Goal: Navigation & Orientation: Find specific page/section

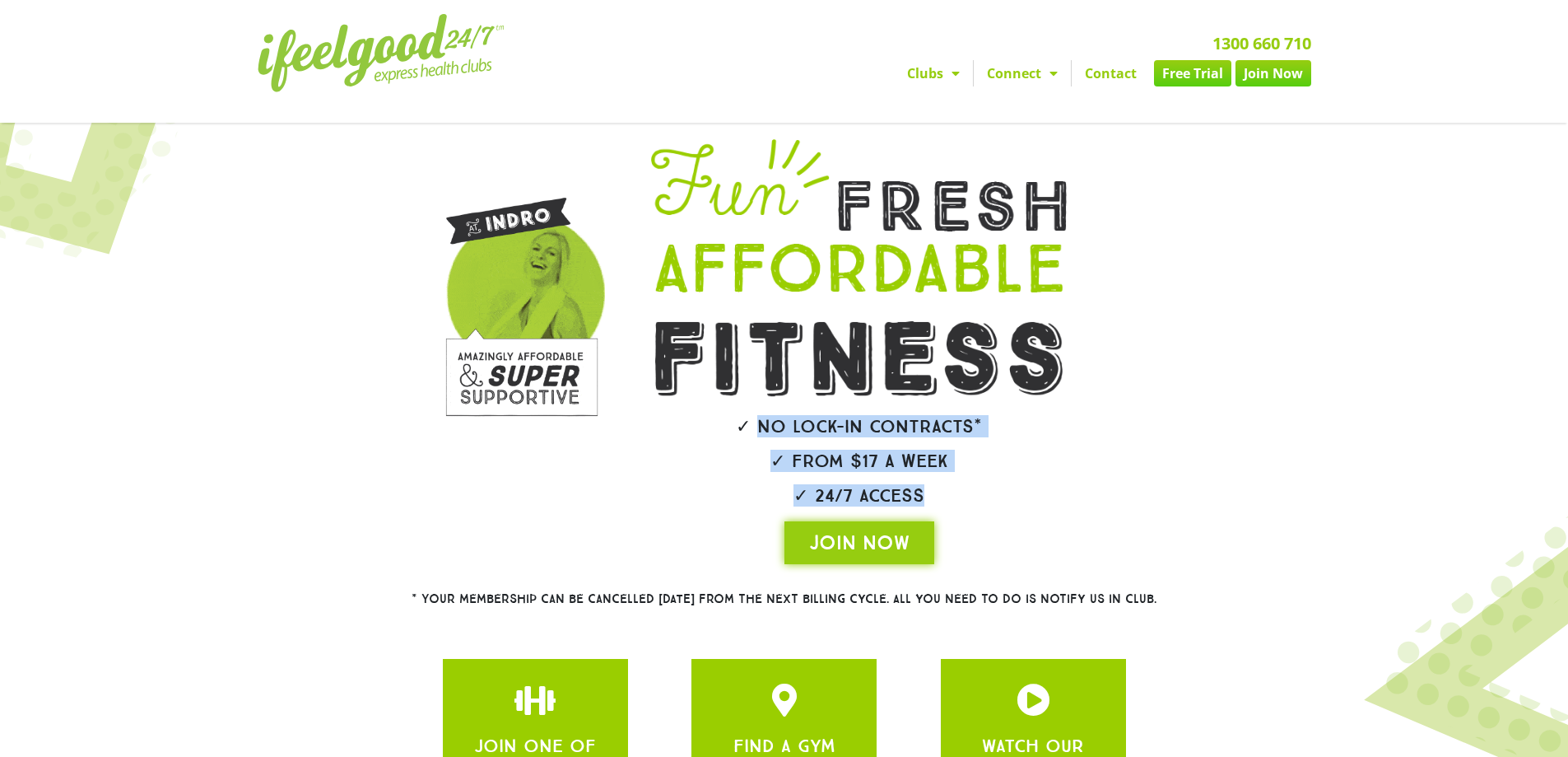
drag, startPoint x: 759, startPoint y: 426, endPoint x: 1014, endPoint y: 487, distance: 262.2
click at [1014, 487] on div "✓ No lock-in contracts* ✓ From $17 a week ✓ 24/7 Access JOIN NOW" at bounding box center [859, 352] width 525 height 442
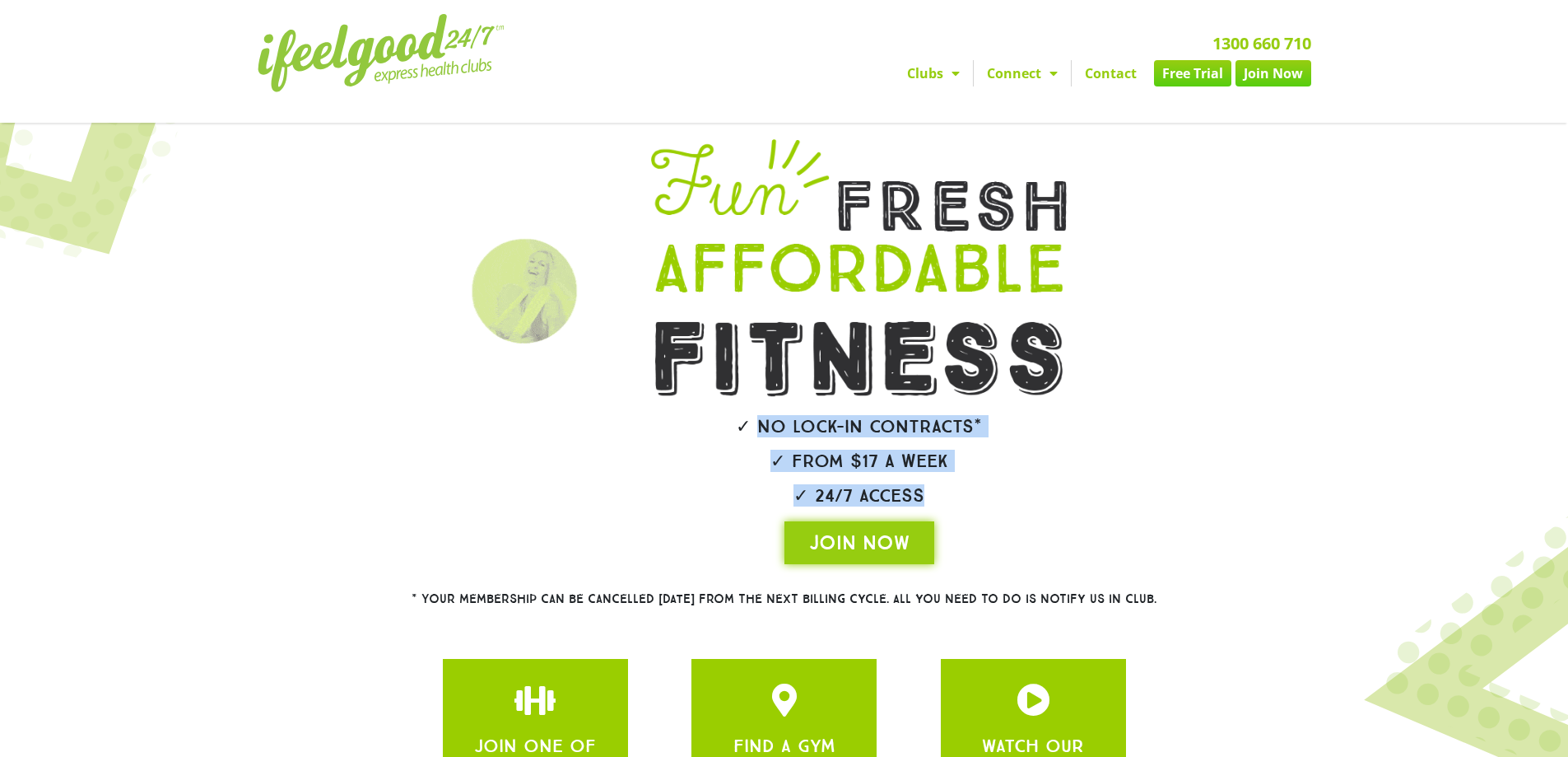
click at [993, 487] on h2 "✓ 24/7 Access" at bounding box center [859, 496] width 509 height 18
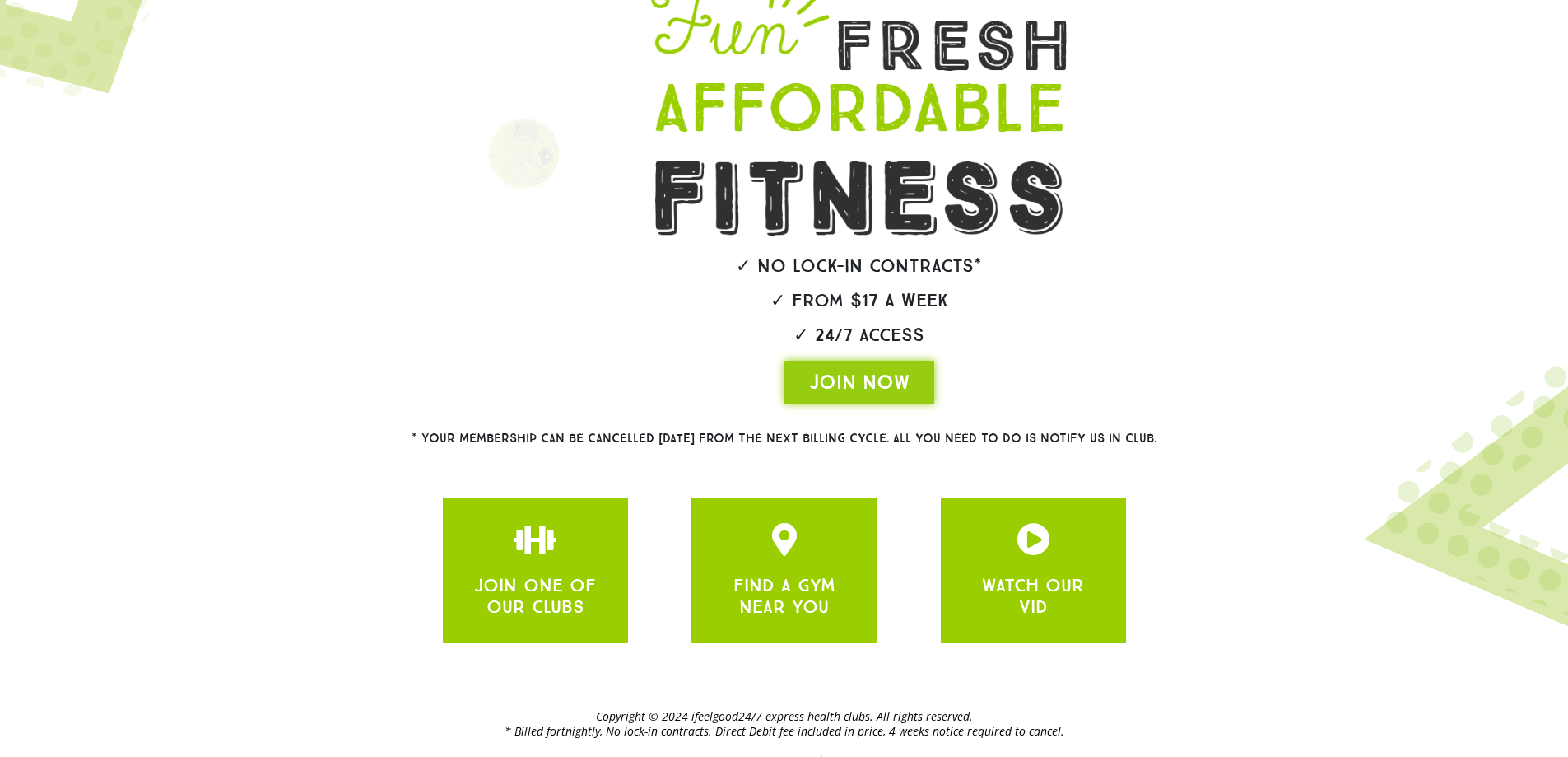
scroll to position [191, 0]
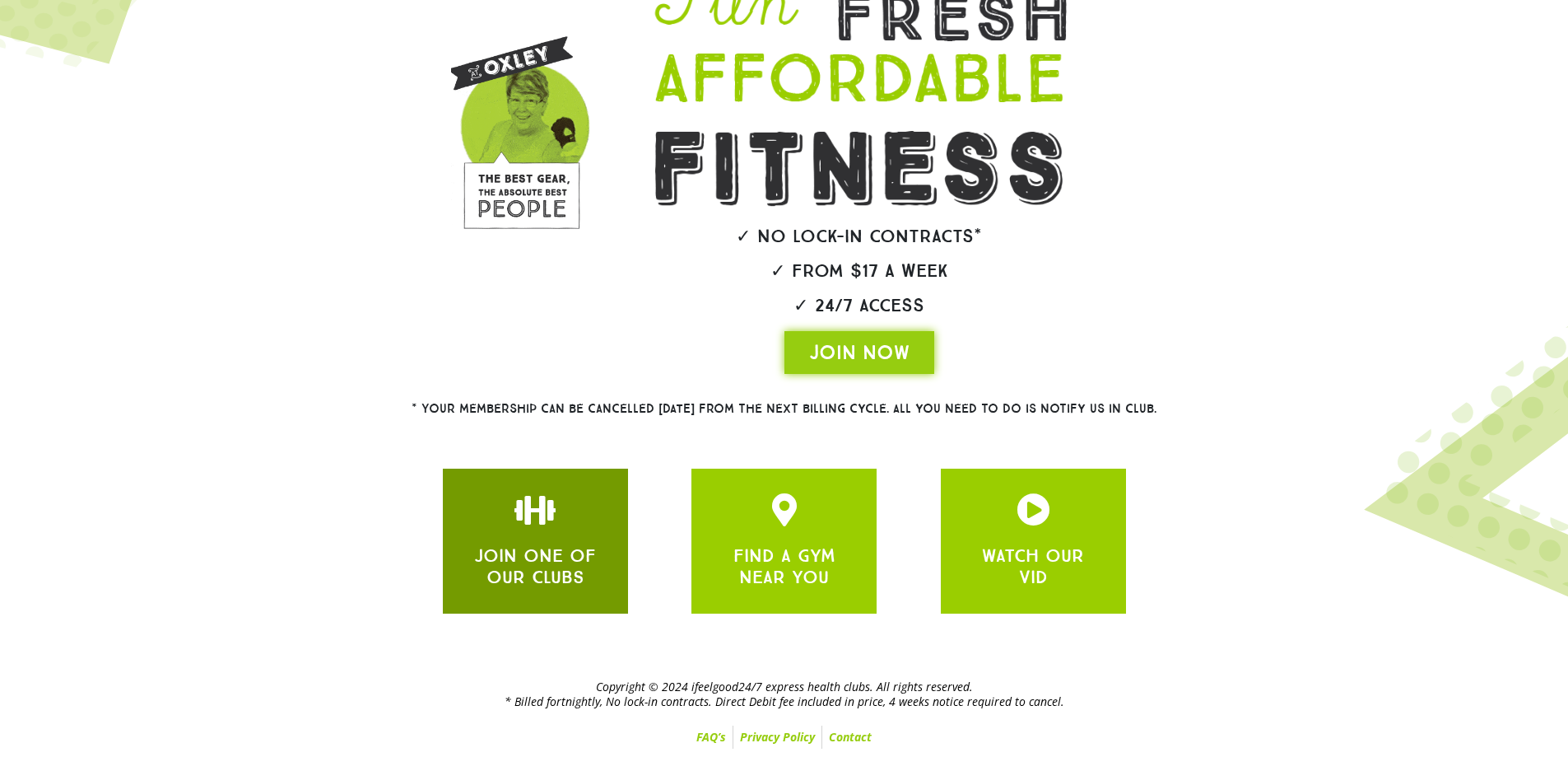
click at [505, 539] on div "JOIN ONE OF OUR CLUBS" at bounding box center [536, 564] width 136 height 50
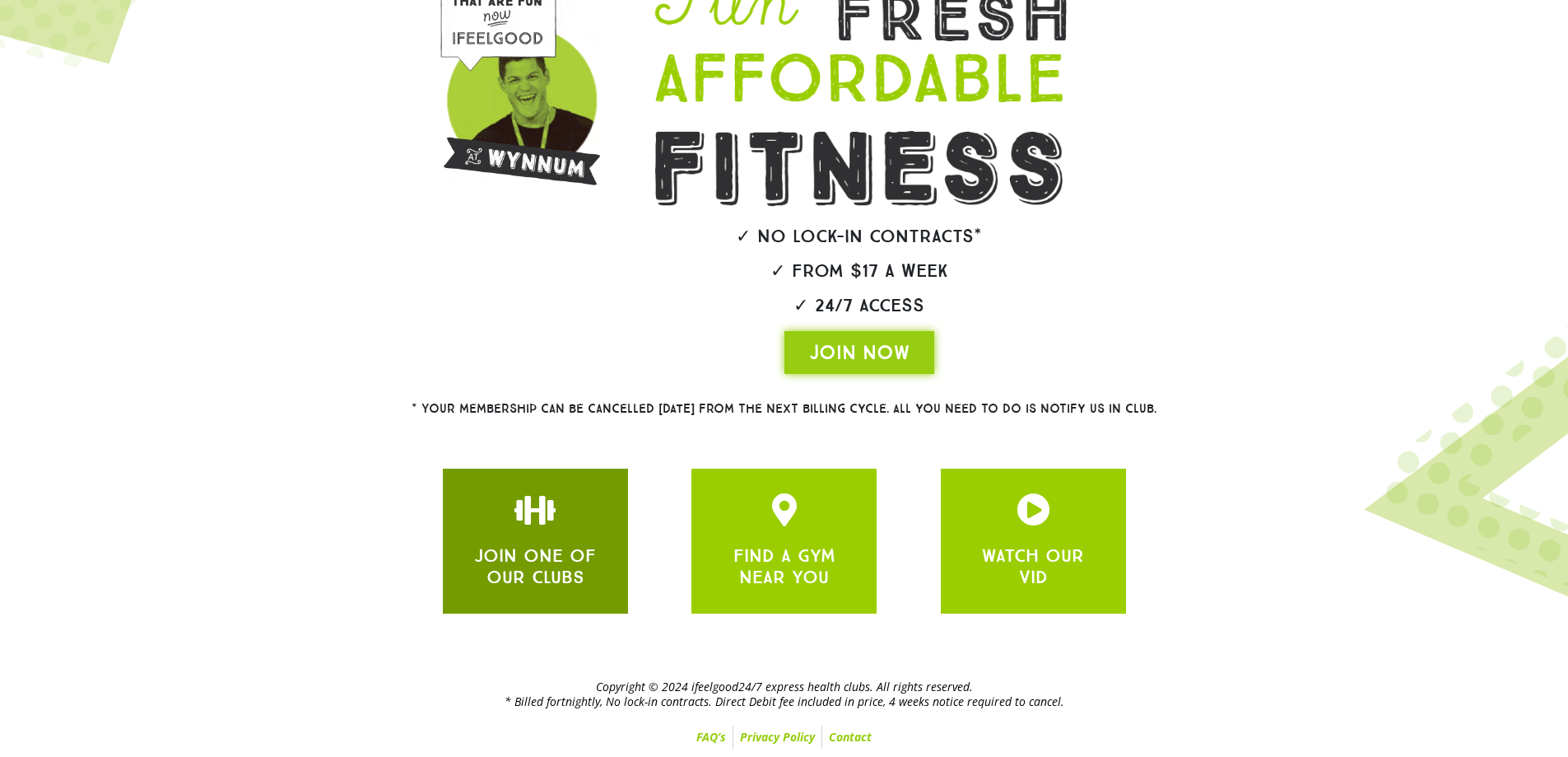
click at [553, 545] on link "JOIN ONE OF OUR CLUBS" at bounding box center [535, 566] width 122 height 43
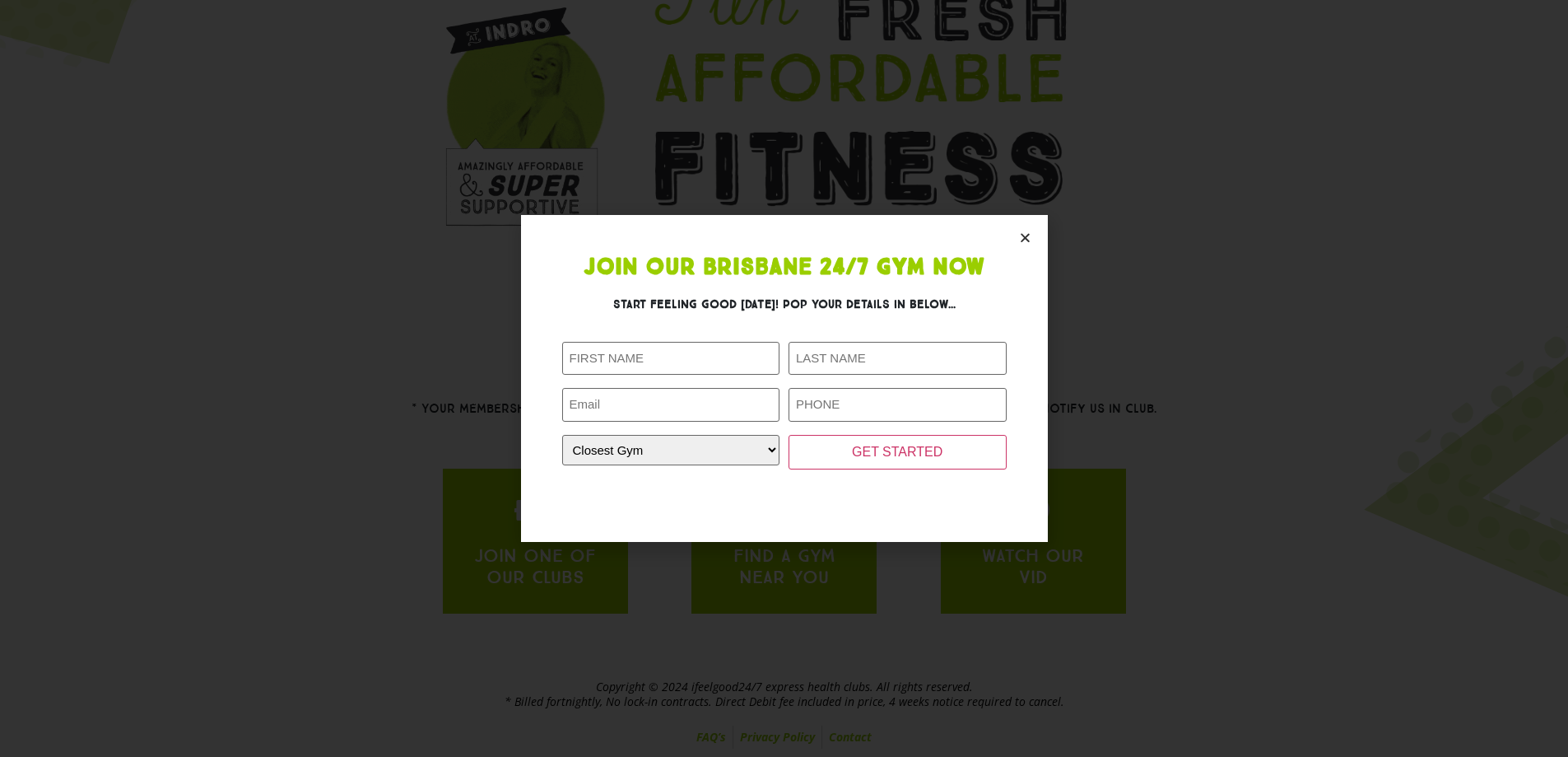
click at [1045, 239] on section "Join Our Brisbane 24/7 Gym Now Start feeling good [DATE]! Pop your details in b…" at bounding box center [784, 378] width 526 height 327
click at [1026, 231] on icon "Close" at bounding box center [1025, 237] width 12 height 12
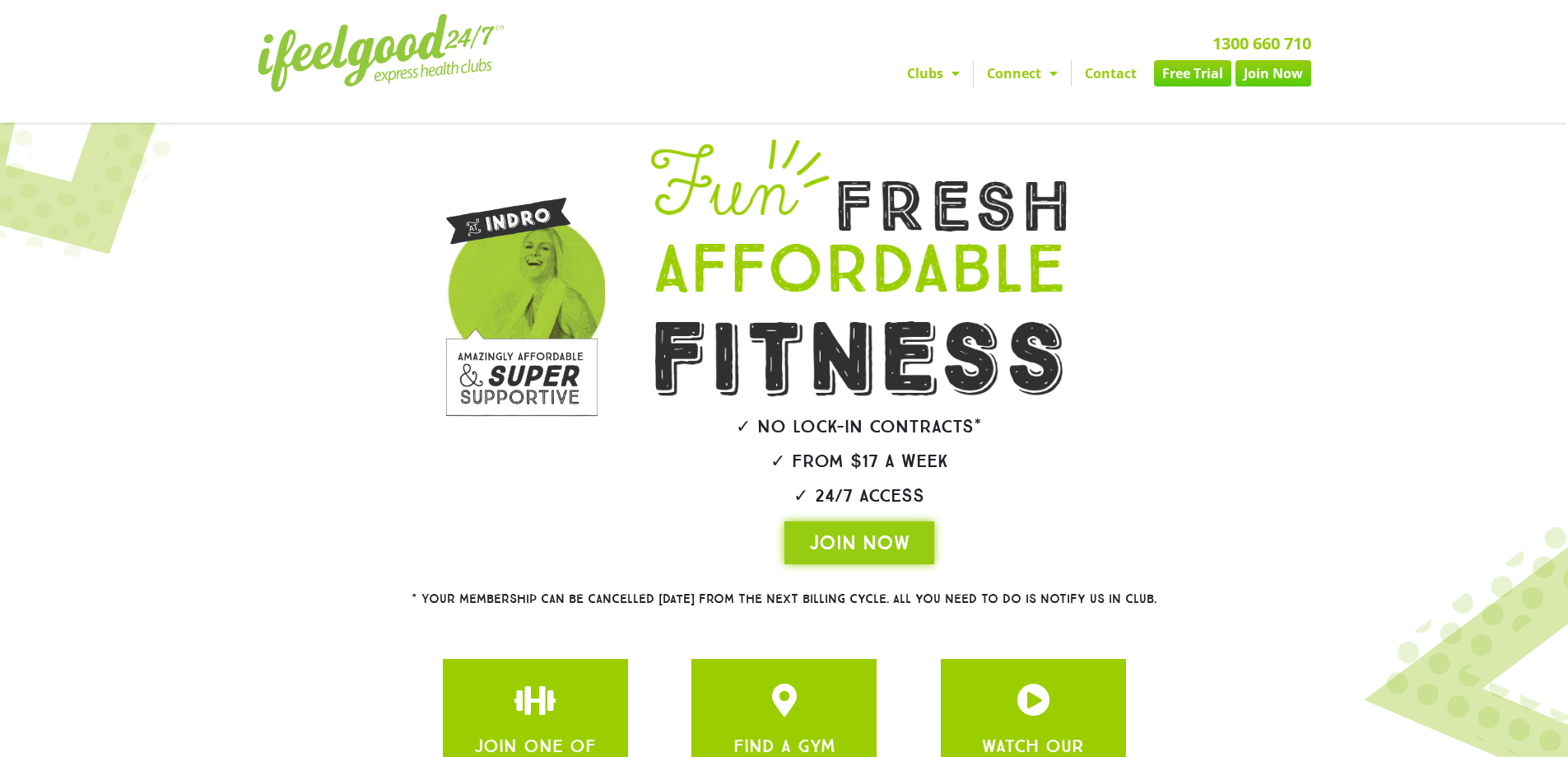
click at [1039, 75] on link "Connect" at bounding box center [1022, 74] width 97 height 26
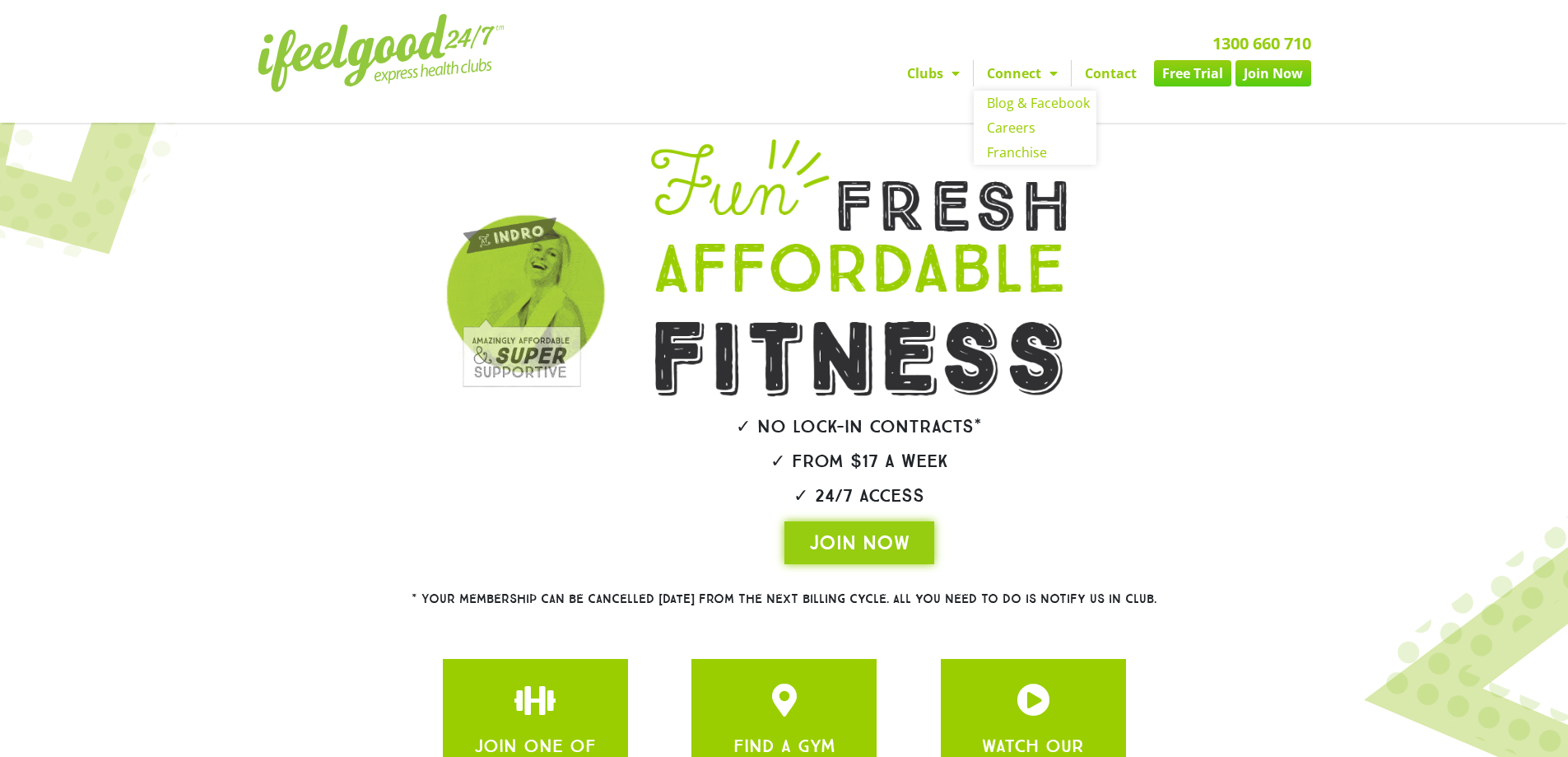
click at [929, 61] on link "Clubs" at bounding box center [934, 74] width 79 height 26
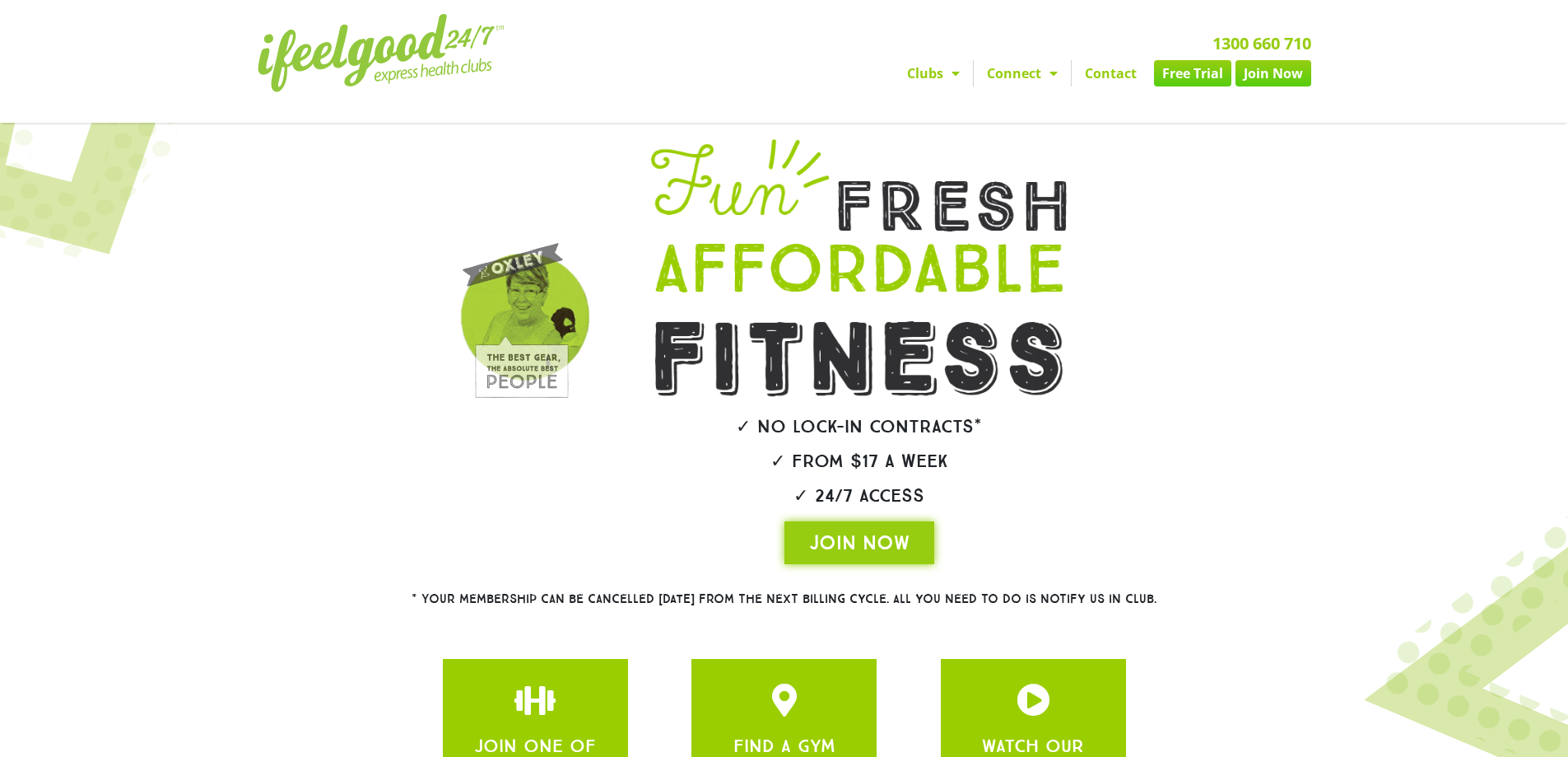
click at [929, 61] on link "Clubs" at bounding box center [934, 74] width 79 height 26
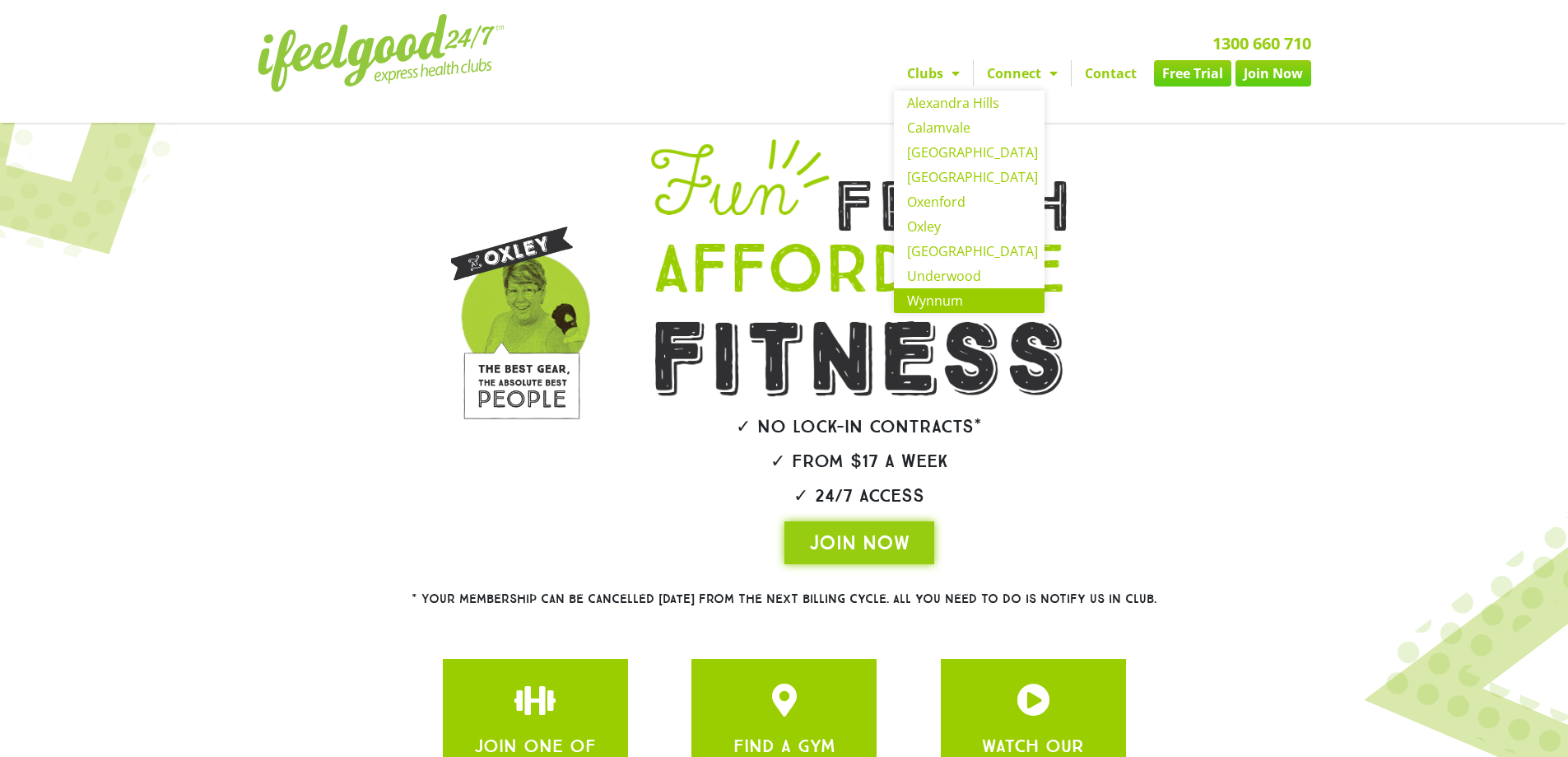
click at [969, 294] on link "Wynnum" at bounding box center [970, 300] width 151 height 25
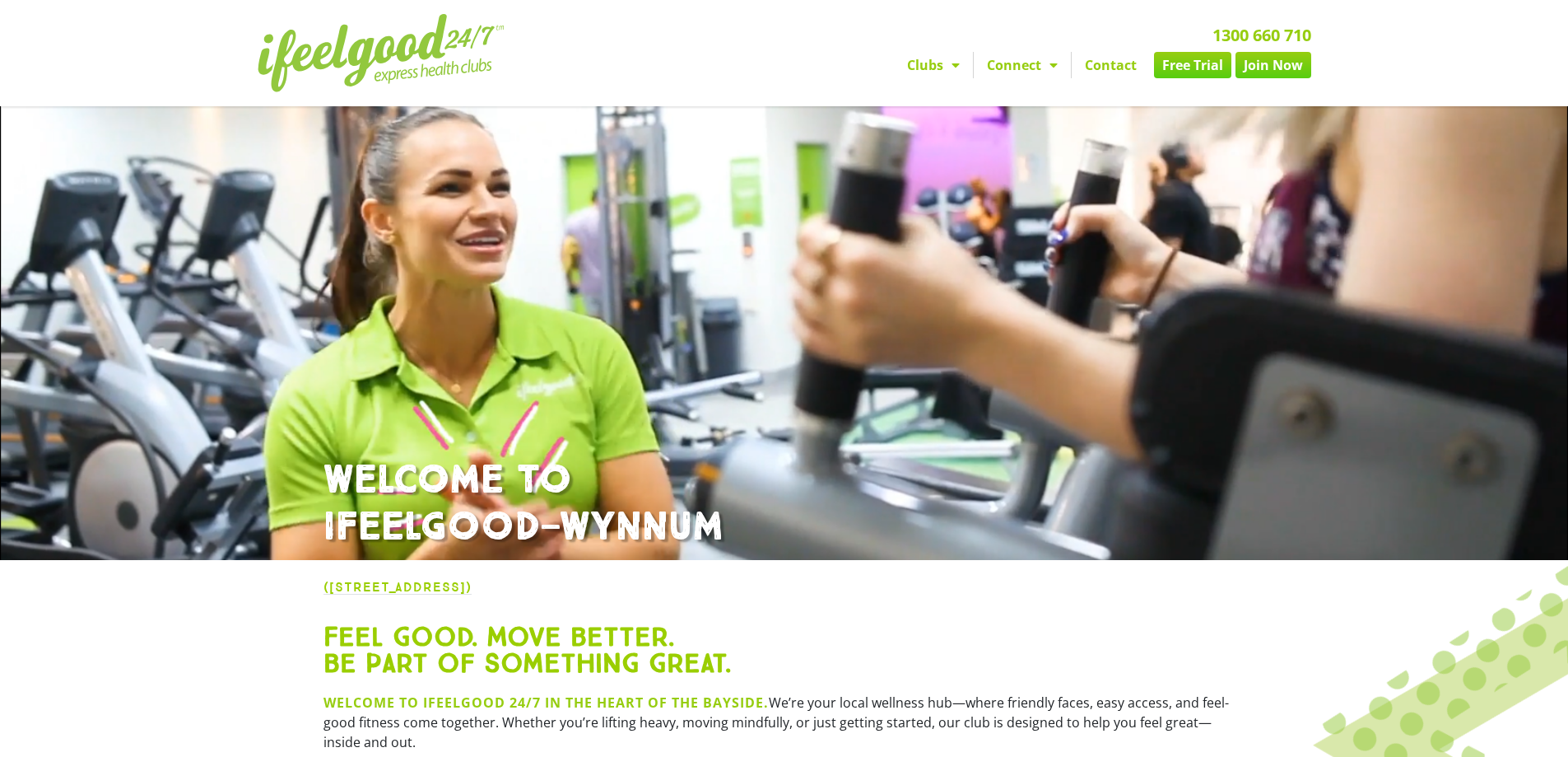
drag, startPoint x: 715, startPoint y: 523, endPoint x: 326, endPoint y: 537, distance: 389.3
click at [326, 537] on h1 "WELCOME TO IFEELGOOD—WYNNUM" at bounding box center [784, 504] width 922 height 94
